Goal: Information Seeking & Learning: Learn about a topic

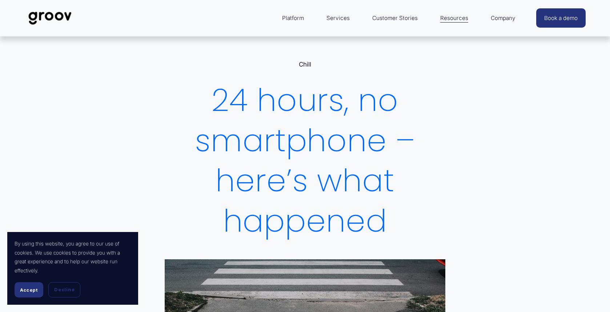
click at [25, 294] on button "Accept" at bounding box center [29, 289] width 29 height 15
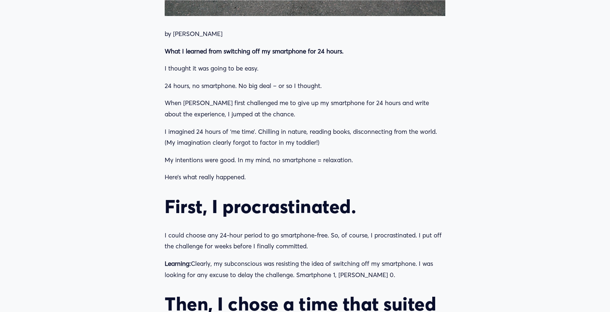
scroll to position [442, 0]
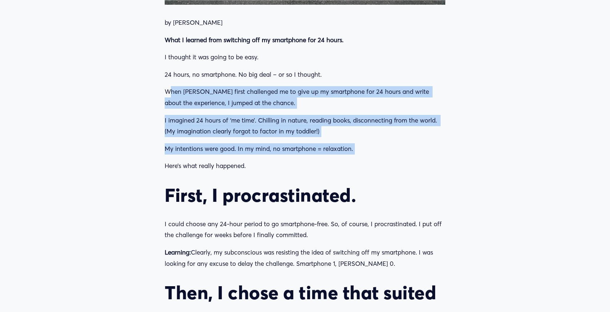
drag, startPoint x: 169, startPoint y: 88, endPoint x: 284, endPoint y: 158, distance: 134.4
click at [284, 160] on p "Here’s what really happened." at bounding box center [305, 165] width 281 height 11
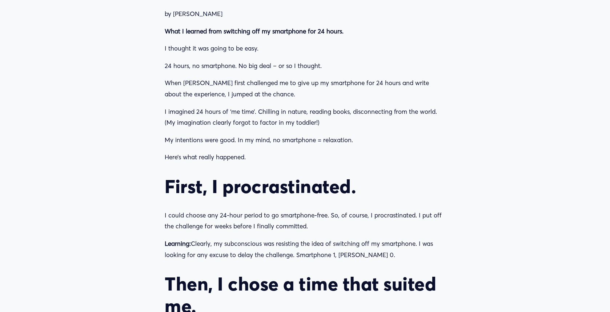
scroll to position [452, 0]
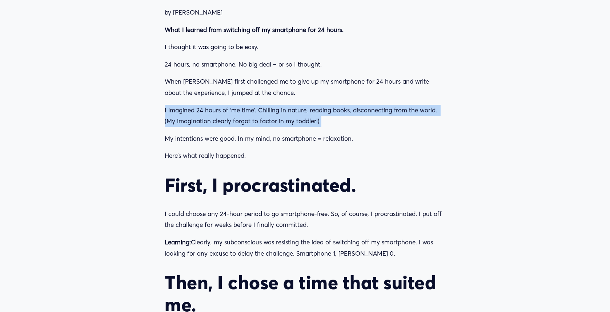
drag, startPoint x: 201, startPoint y: 106, endPoint x: 278, endPoint y: 131, distance: 81.5
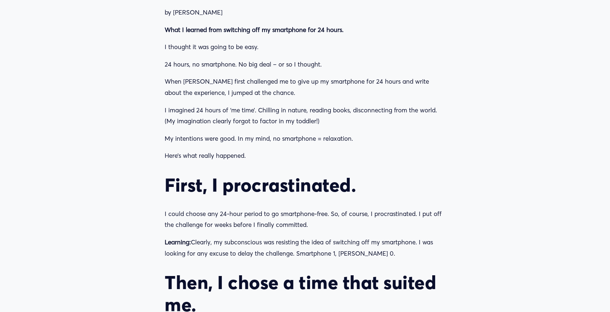
click at [278, 133] on p "My intentions were good. In my mind, no smartphone = relaxation." at bounding box center [305, 138] width 281 height 11
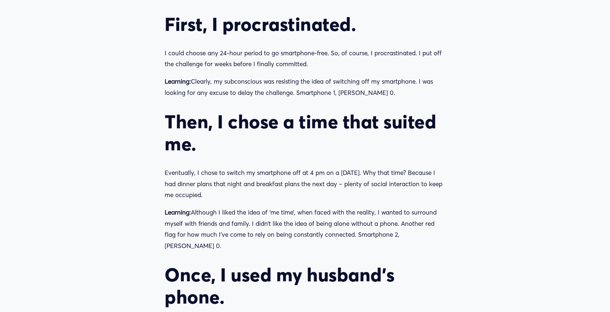
scroll to position [611, 0]
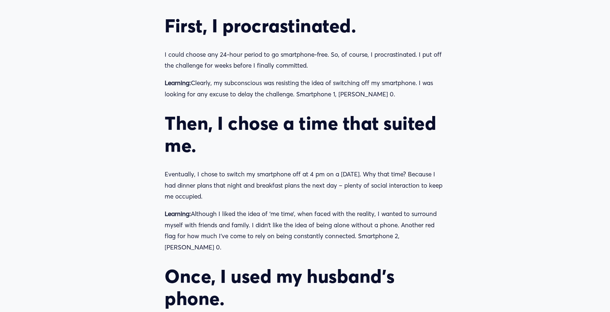
drag, startPoint x: 152, startPoint y: 119, endPoint x: 245, endPoint y: 184, distance: 114.2
click at [245, 184] on article "24 hours, no smartphone – here’s what happened Chill [DATE] Written By [PERSON_…" at bounding box center [305, 234] width 610 height 1618
click at [245, 184] on p "Eventually, I chose to switch my smartphone off at 4 pm on a [DATE]. Why that t…" at bounding box center [305, 185] width 281 height 33
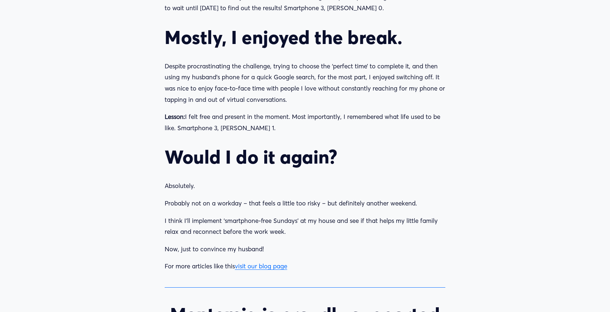
scroll to position [1024, 0]
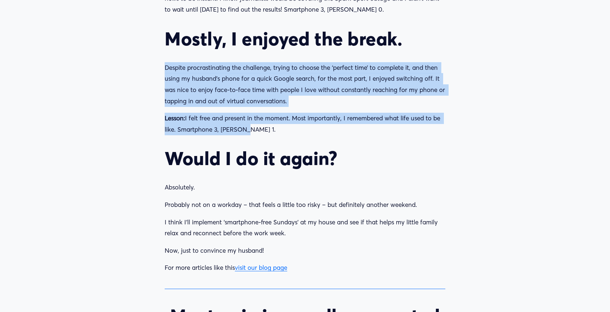
drag, startPoint x: 155, startPoint y: 47, endPoint x: 265, endPoint y: 101, distance: 122.8
click at [265, 113] on p "Lesson: I felt free and present in the moment. Most importantly, I remembered w…" at bounding box center [305, 124] width 281 height 22
drag, startPoint x: 159, startPoint y: 49, endPoint x: 269, endPoint y: 105, distance: 124.1
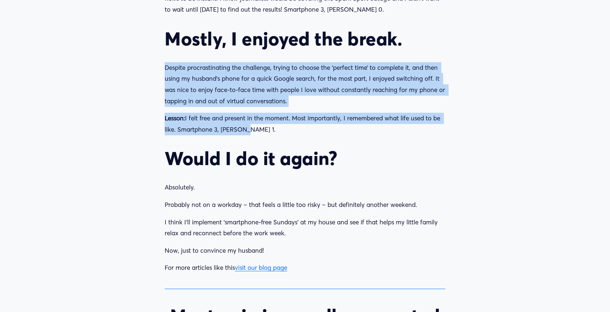
click at [269, 113] on p "Lesson: I felt free and present in the moment. Most importantly, I remembered w…" at bounding box center [305, 124] width 281 height 22
drag, startPoint x: 266, startPoint y: 45, endPoint x: 273, endPoint y: 111, distance: 66.2
click at [273, 113] on p "Lesson: I felt free and present in the moment. Most importantly, I remembered w…" at bounding box center [305, 124] width 281 height 22
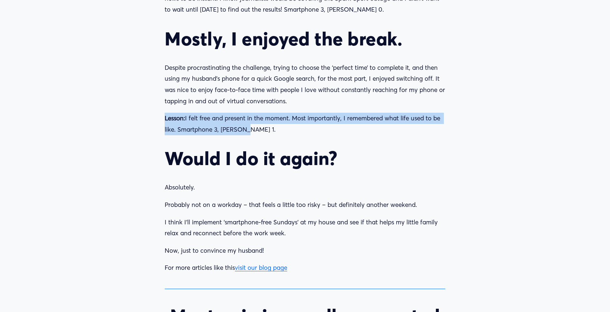
drag, startPoint x: 157, startPoint y: 98, endPoint x: 267, endPoint y: 108, distance: 110.6
click at [267, 113] on p "Lesson: I felt free and present in the moment. Most importantly, I remembered w…" at bounding box center [305, 124] width 281 height 22
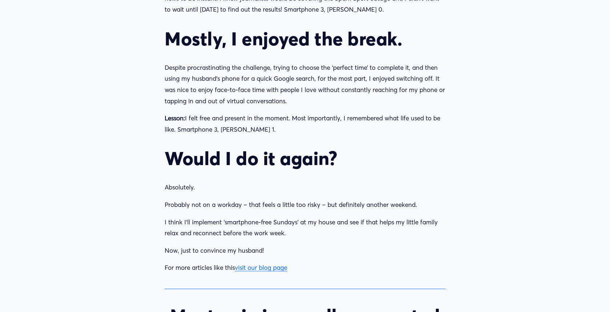
scroll to position [1033, 0]
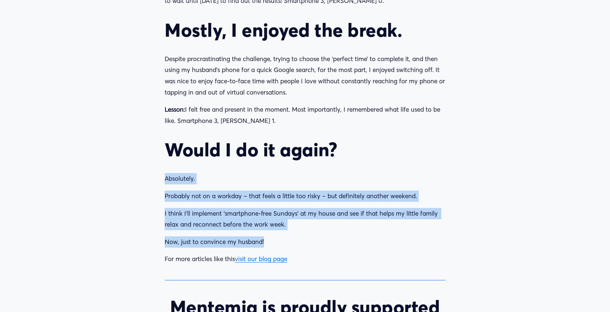
drag, startPoint x: 165, startPoint y: 159, endPoint x: 300, endPoint y: 216, distance: 146.8
click at [300, 236] on p "Now, just to convince my husband!" at bounding box center [305, 241] width 281 height 11
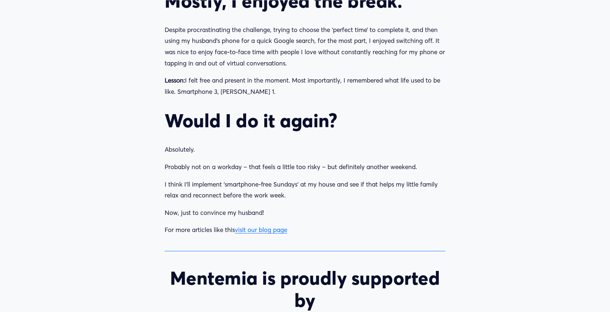
scroll to position [1074, 0]
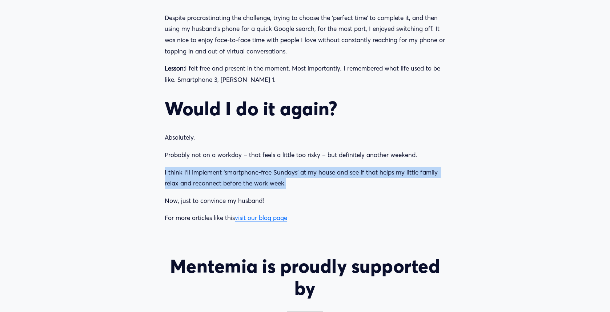
drag, startPoint x: 184, startPoint y: 153, endPoint x: 296, endPoint y: 162, distance: 112.7
click at [296, 167] on p "I think I’ll implement ‘smartphone-free Sundays’ at my house and see if that he…" at bounding box center [305, 178] width 281 height 22
drag, startPoint x: 278, startPoint y: 151, endPoint x: 296, endPoint y: 160, distance: 20.2
click at [296, 167] on p "I think I’ll implement ‘smartphone-free Sundays’ at my house and see if that he…" at bounding box center [305, 178] width 281 height 22
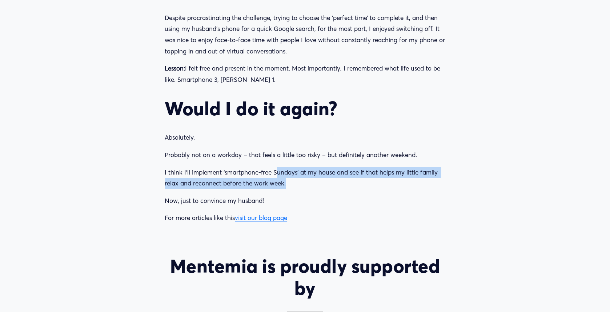
click at [296, 167] on p "I think I’ll implement ‘smartphone-free Sundays’ at my house and see if that he…" at bounding box center [305, 178] width 281 height 22
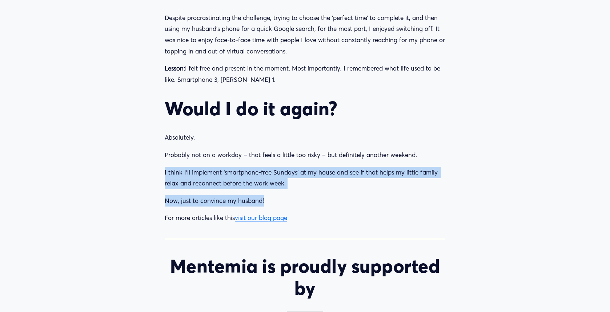
drag, startPoint x: 175, startPoint y: 155, endPoint x: 275, endPoint y: 174, distance: 101.8
click at [275, 195] on p "Now, just to convince my husband!" at bounding box center [305, 200] width 281 height 11
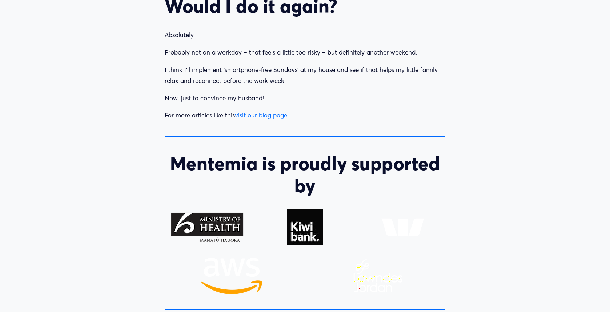
scroll to position [1241, 0]
